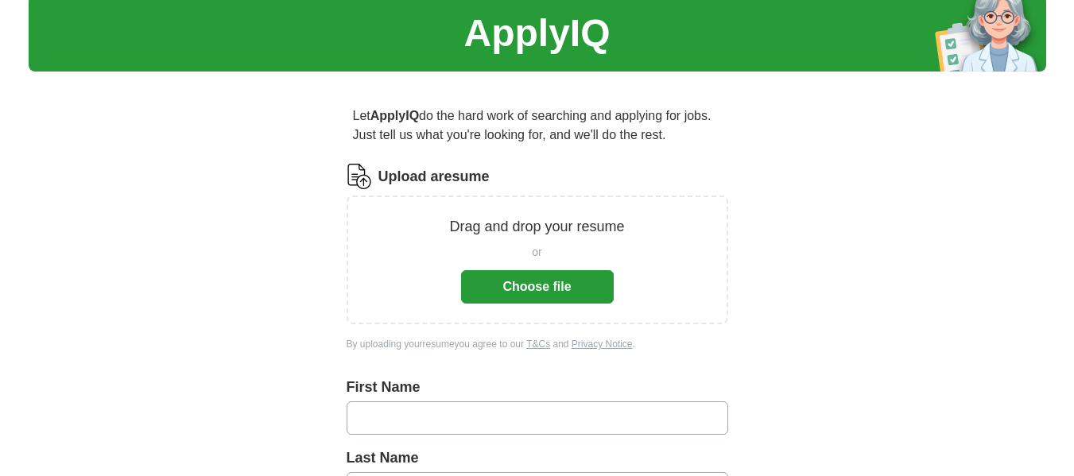
scroll to position [80, 0]
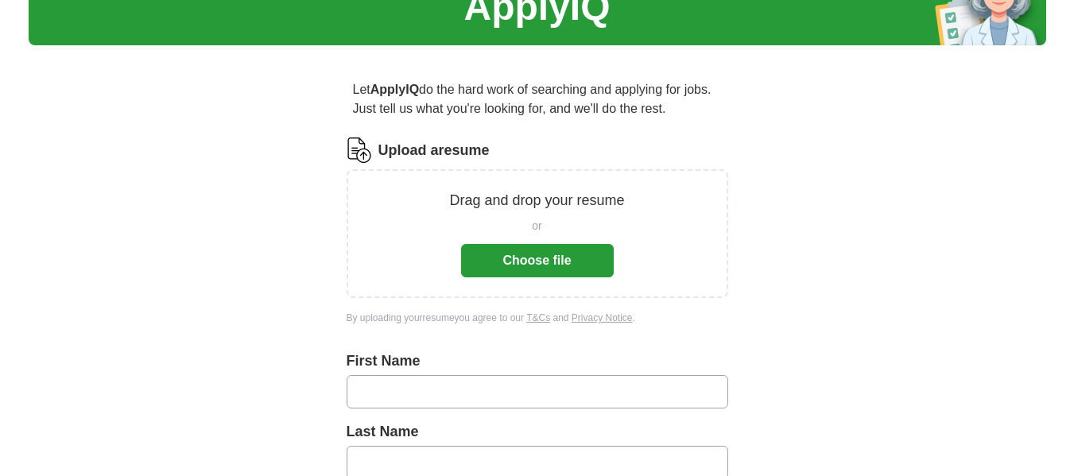
click at [457, 375] on input "text" at bounding box center [538, 391] width 382 height 33
type input "******"
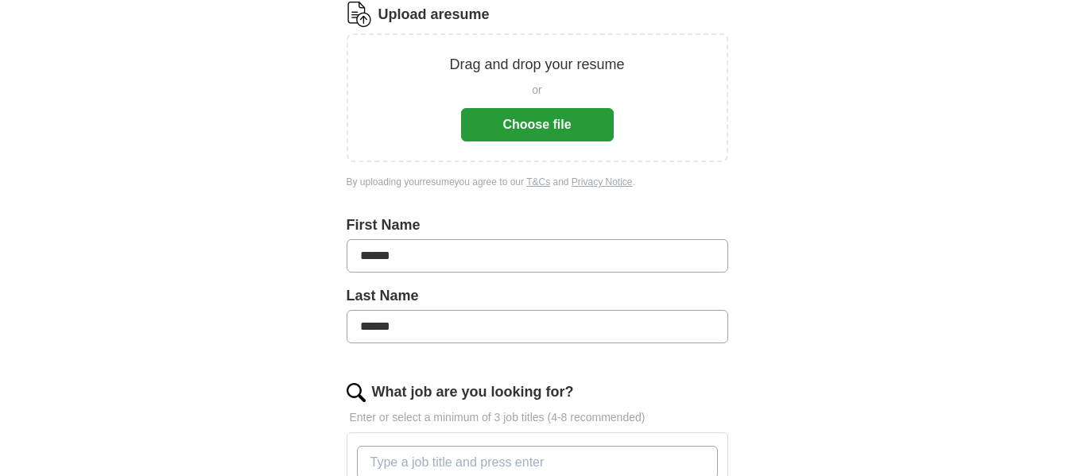
scroll to position [239, 0]
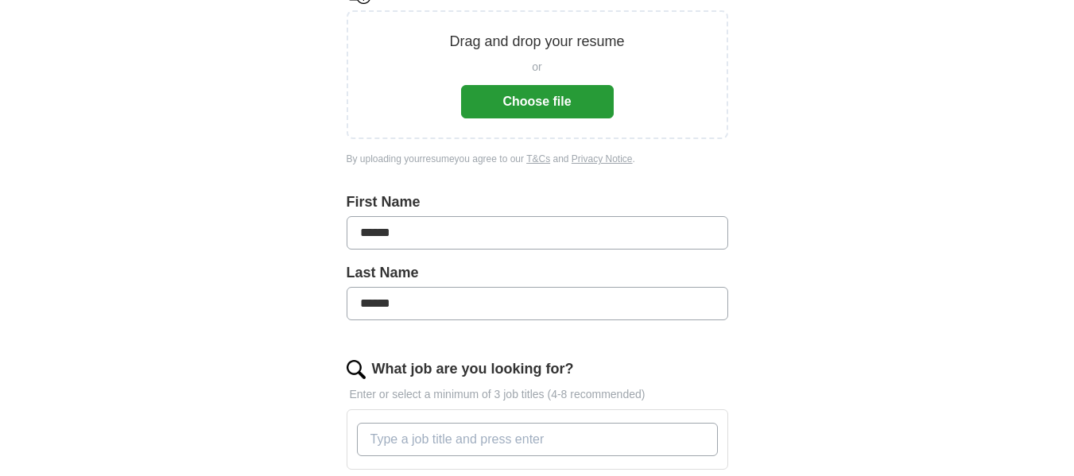
click at [457, 423] on input "What job are you looking for?" at bounding box center [537, 439] width 361 height 33
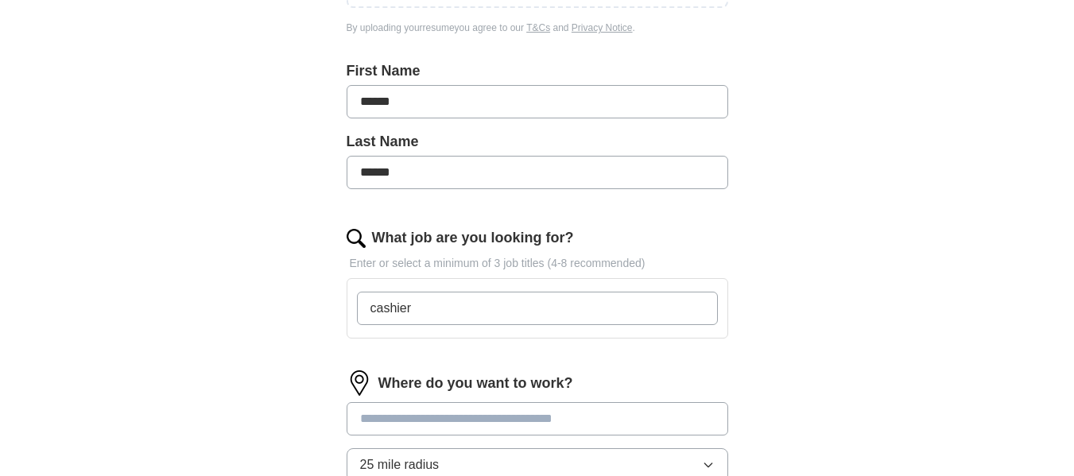
scroll to position [398, 0]
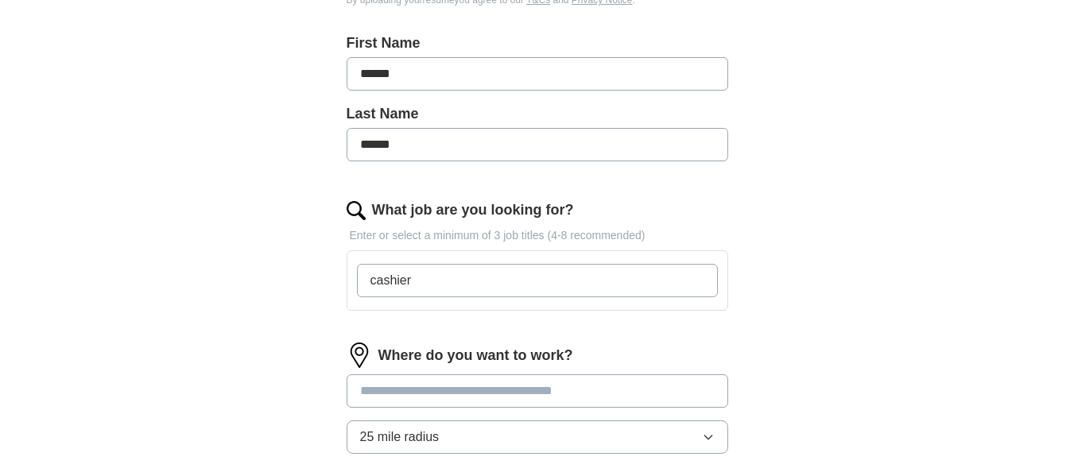
type input "cashier"
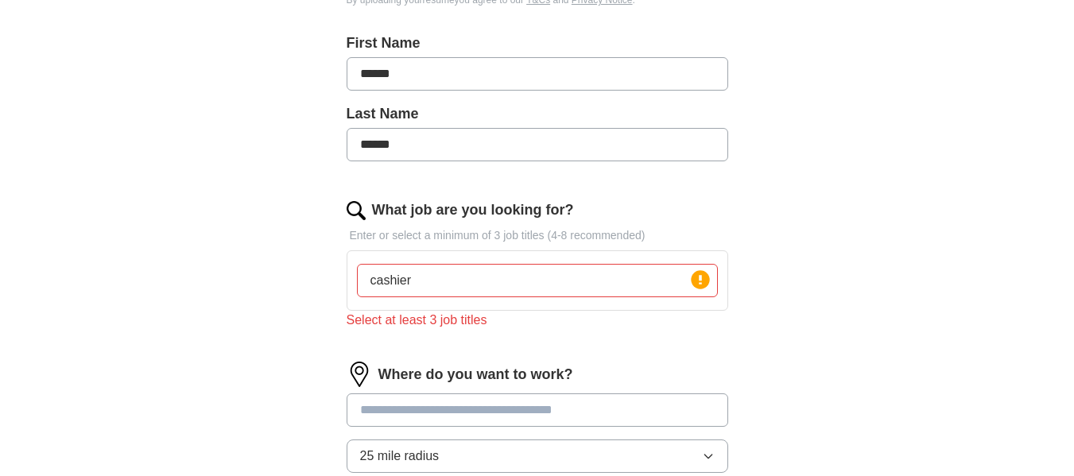
click at [425, 362] on div "Where do you want to work? 25 mile radius" at bounding box center [538, 424] width 382 height 124
click at [613, 264] on input "cashier" at bounding box center [537, 280] width 361 height 33
click at [495, 394] on input "text" at bounding box center [538, 410] width 382 height 33
click at [721, 459] on button "25 mile radius" at bounding box center [538, 475] width 382 height 33
click at [806, 284] on div "ApplyIQ Let ApplyIQ do the hard work of searching and applying for jobs. Just t…" at bounding box center [538, 157] width 1018 height 1013
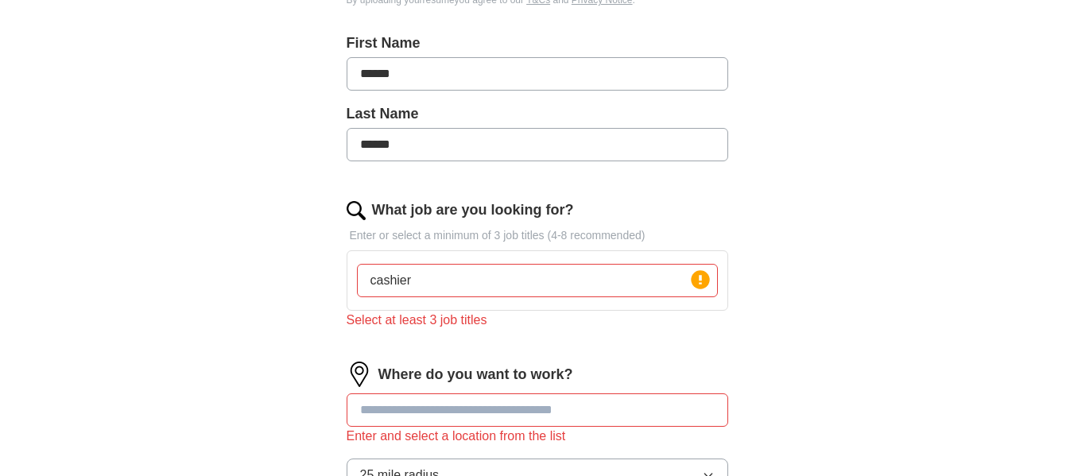
click at [493, 394] on input "text" at bounding box center [538, 410] width 382 height 33
type input "***"
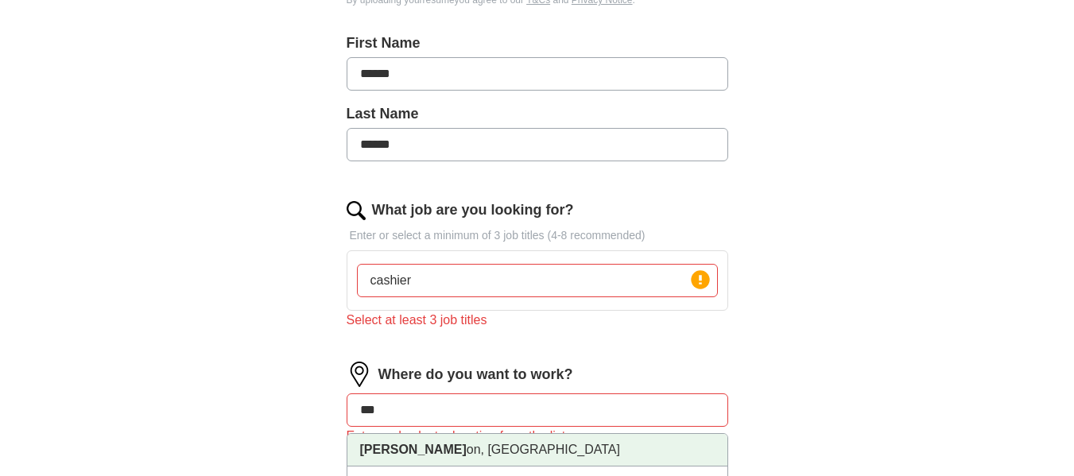
click at [441, 434] on li "[PERSON_NAME] on, [GEOGRAPHIC_DATA]" at bounding box center [538, 450] width 380 height 33
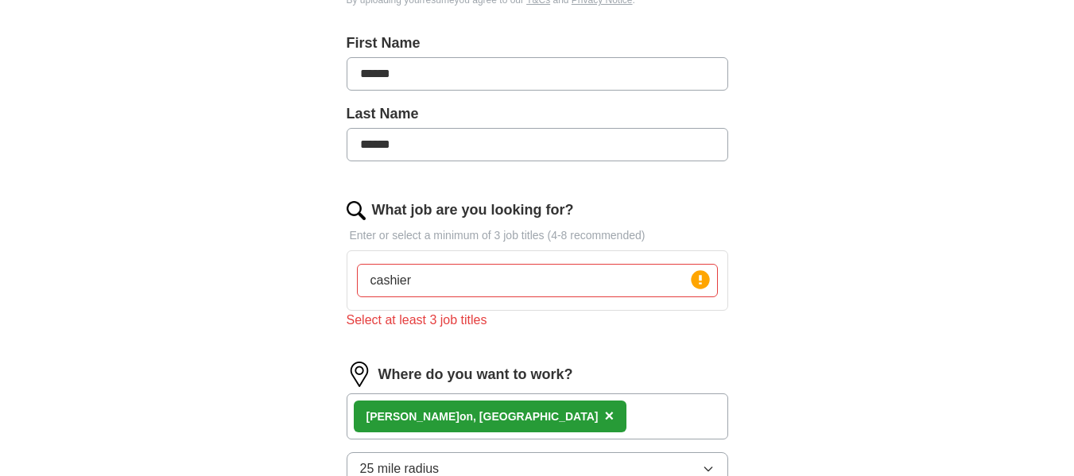
click at [411, 264] on input "cashier" at bounding box center [537, 280] width 361 height 33
click at [806, 209] on div "ApplyIQ Let ApplyIQ do the hard work of searching and applying for jobs. Just t…" at bounding box center [538, 154] width 1018 height 1007
click at [709, 270] on circle at bounding box center [700, 279] width 18 height 18
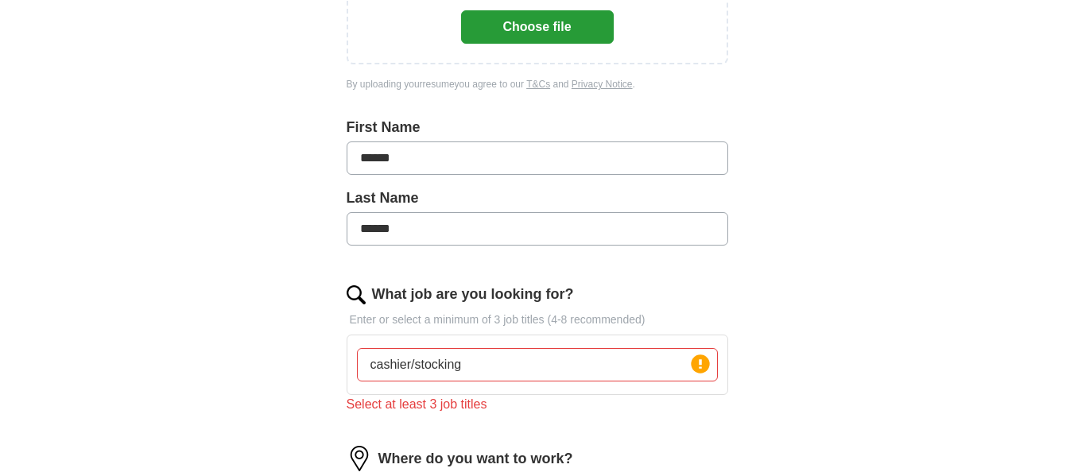
scroll to position [318, 0]
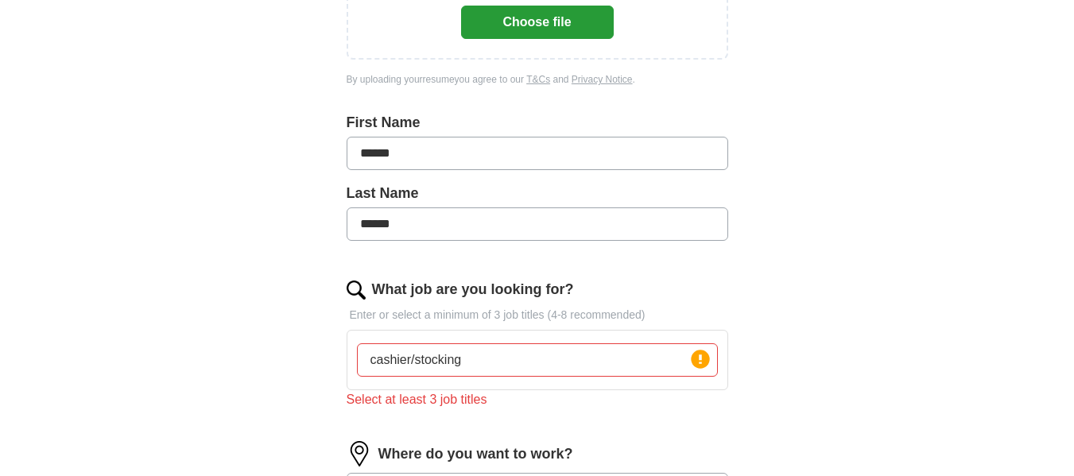
click at [469, 344] on input "cashier/stocking" at bounding box center [537, 360] width 361 height 33
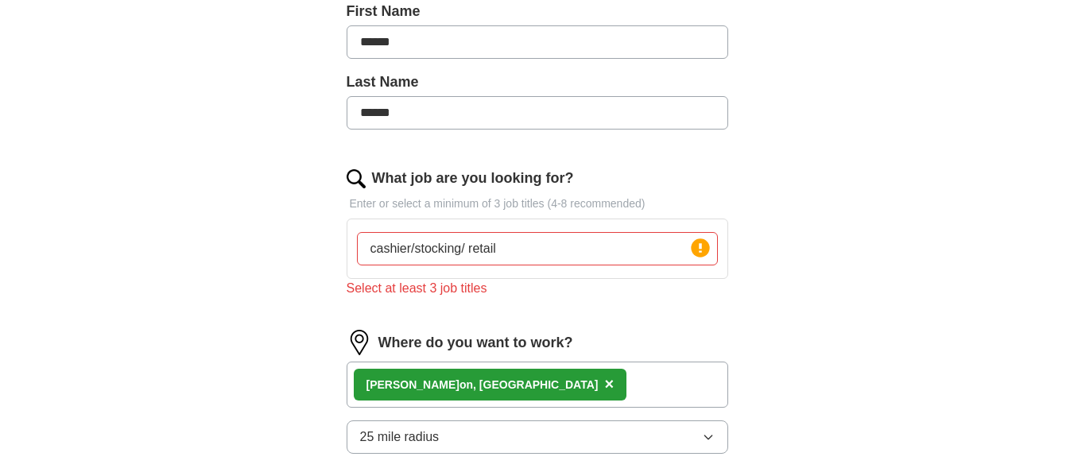
scroll to position [463, 0]
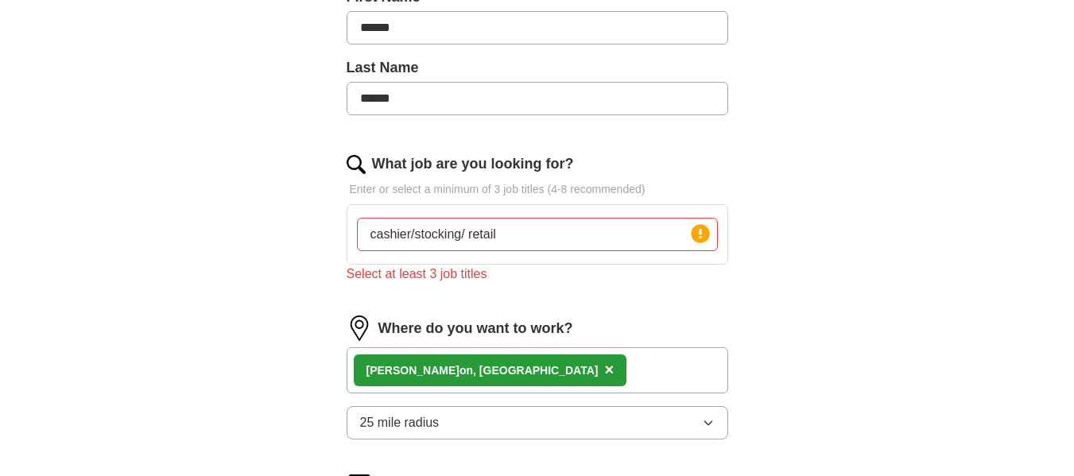
click at [463, 218] on input "cashier/stocking/ retail" at bounding box center [537, 234] width 361 height 33
type input "c"
click at [804, 152] on div "ApplyIQ Let ApplyIQ do the hard work of searching and applying for jobs. Just t…" at bounding box center [538, 144] width 1018 height 1117
click at [609, 218] on input "What job are you looking for?" at bounding box center [537, 234] width 361 height 33
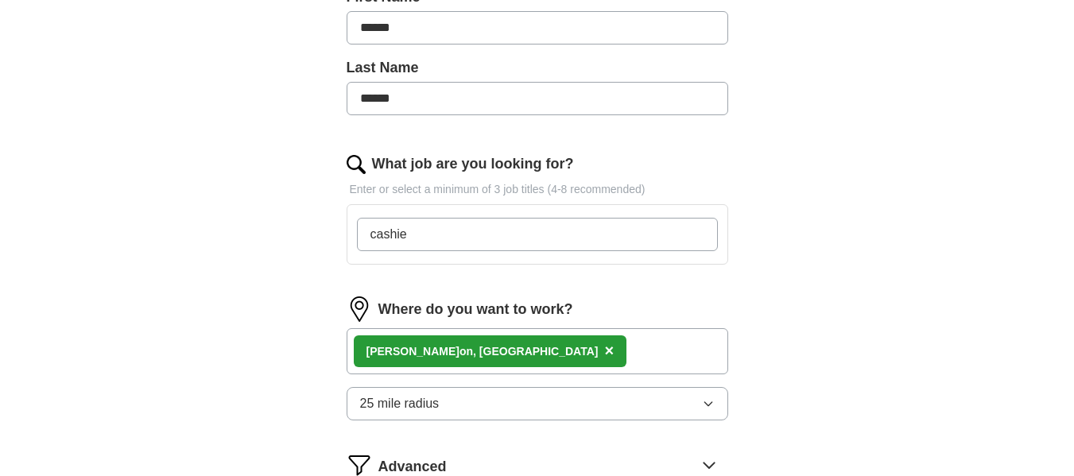
type input "cashier"
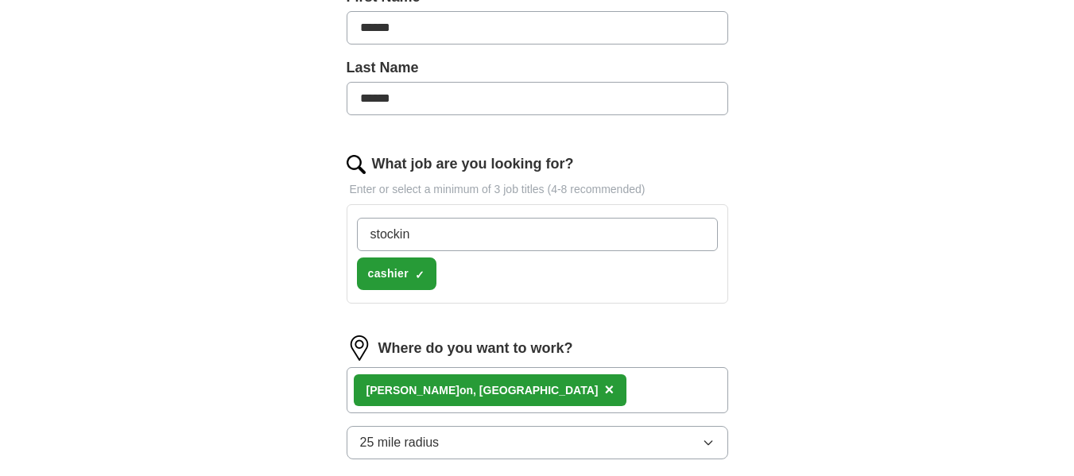
type input "stocking"
type input "retail"
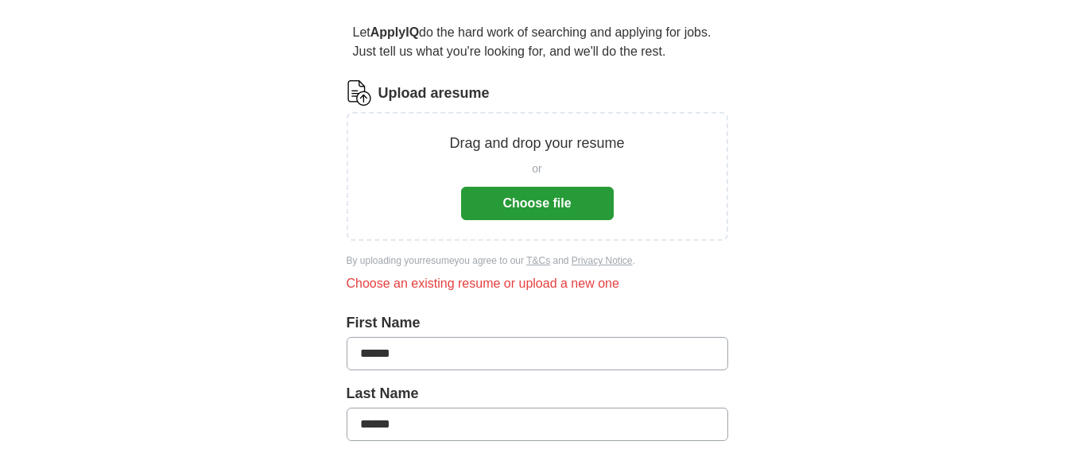
scroll to position [65, 0]
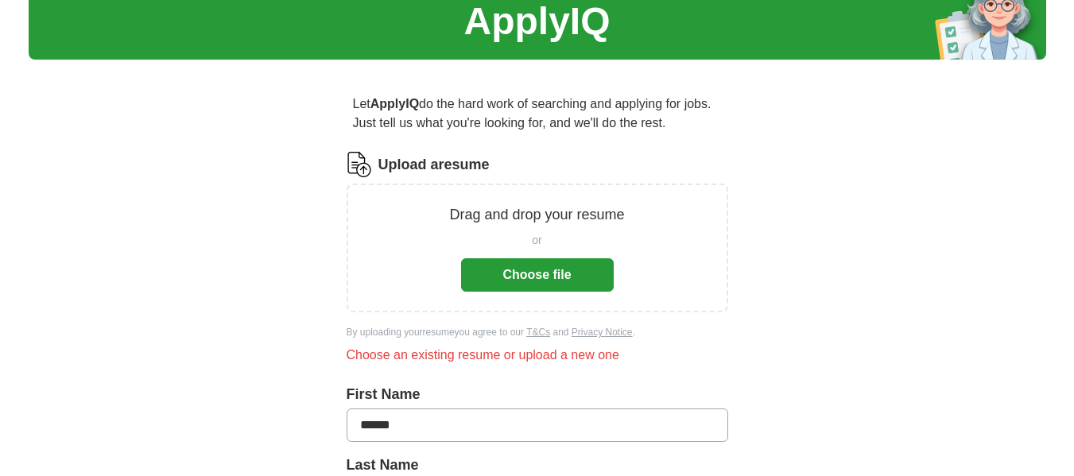
click at [541, 258] on button "Choose file" at bounding box center [537, 274] width 153 height 33
click at [552, 258] on button "Choose file" at bounding box center [537, 274] width 153 height 33
click at [547, 258] on button "Choose file" at bounding box center [537, 274] width 153 height 33
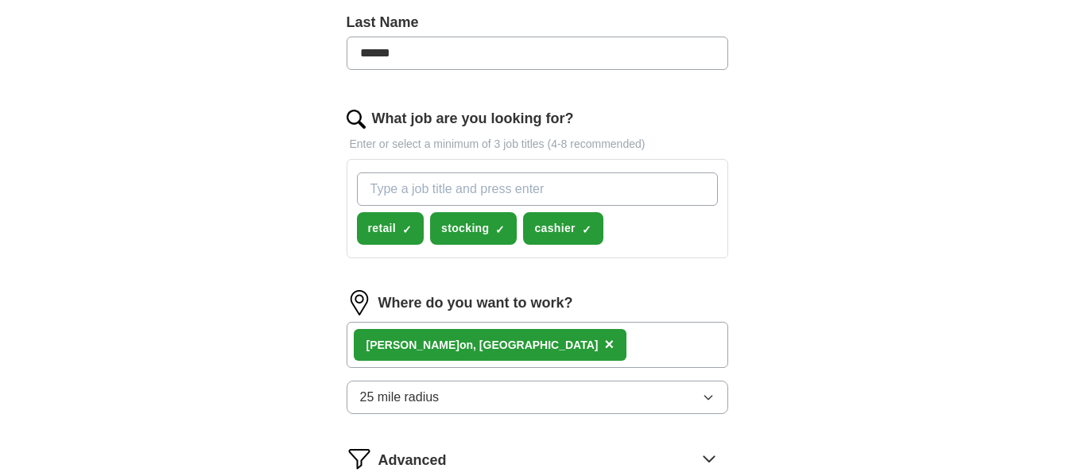
scroll to position [533, 0]
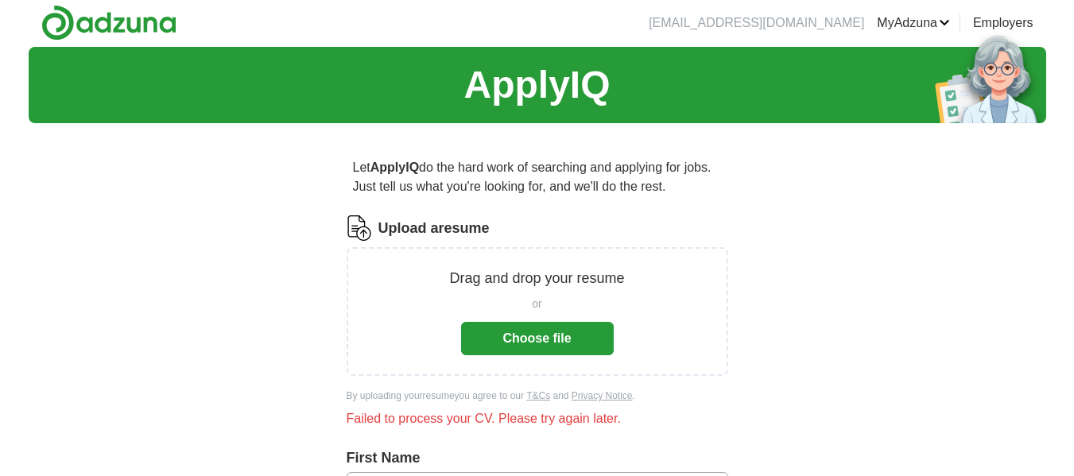
scroll to position [0, 0]
